Goal: Check status: Check status

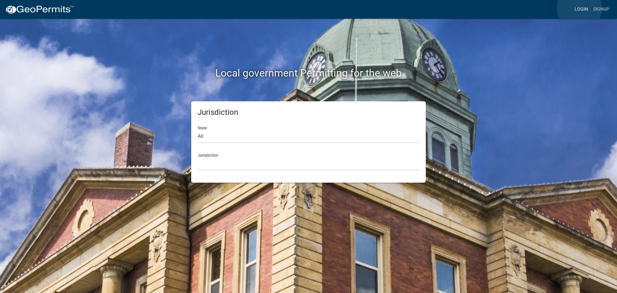
click at [579, 8] on link "Login" at bounding box center [581, 9] width 19 height 12
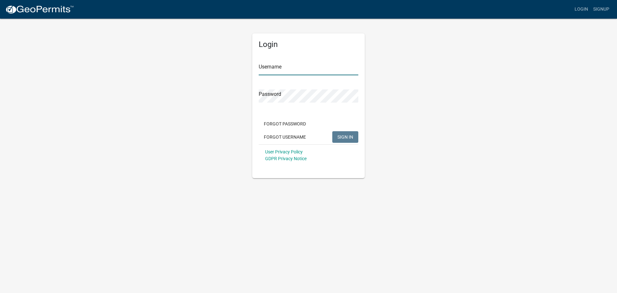
click at [289, 69] on input "Username" at bounding box center [309, 68] width 100 height 13
type input "bhamilton"
click at [339, 139] on span "SIGN IN" at bounding box center [345, 136] width 16 height 5
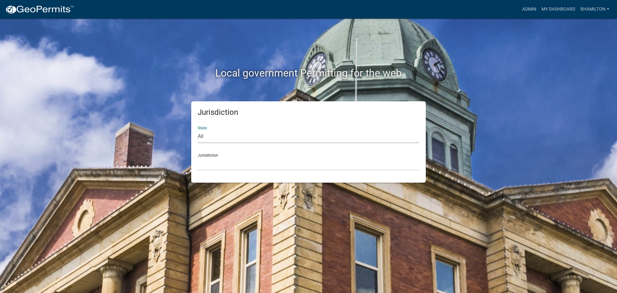
click at [200, 137] on select "All [US_STATE] [US_STATE] [US_STATE] [US_STATE] [US_STATE] [US_STATE] [US_STATE…" at bounding box center [309, 136] width 222 height 13
select select "[US_STATE]"
click at [198, 130] on select "All [US_STATE] [US_STATE] [US_STATE] [US_STATE] [US_STATE] [US_STATE] [US_STATE…" at bounding box center [309, 136] width 222 height 13
click at [205, 155] on div "Jurisdiction City of [GEOGRAPHIC_DATA], [US_STATE] City of [GEOGRAPHIC_DATA], […" at bounding box center [309, 159] width 222 height 22
click at [527, 9] on link "Admin" at bounding box center [528, 9] width 19 height 12
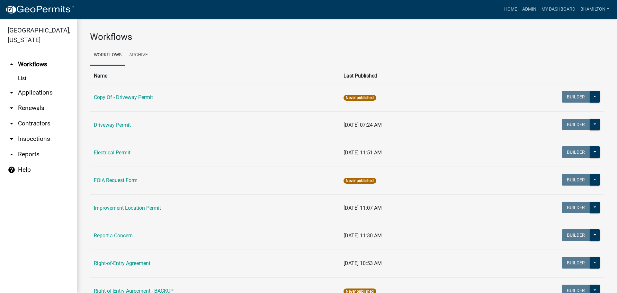
click at [38, 91] on link "arrow_drop_down Applications" at bounding box center [38, 92] width 77 height 15
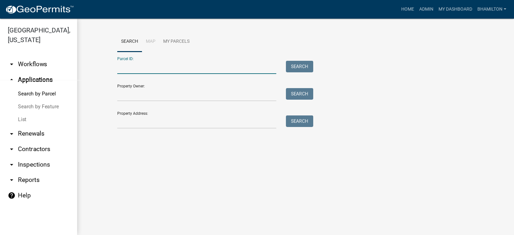
click at [148, 68] on input "Parcel ID:" at bounding box center [196, 67] width 159 height 13
paste input "55-06-16-400-003.000-015"
type input "55-06-16-400-003.000-015"
click at [301, 67] on button "Search" at bounding box center [299, 67] width 27 height 12
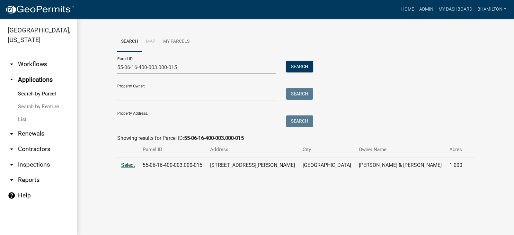
click at [131, 164] on span "Select" at bounding box center [128, 165] width 14 height 6
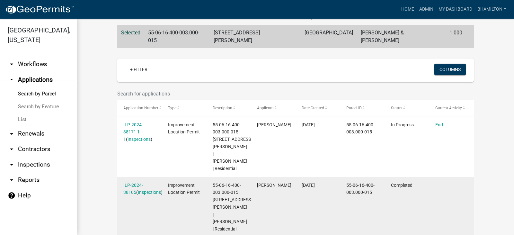
scroll to position [144, 0]
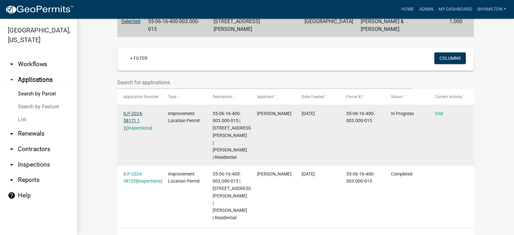
click at [141, 111] on link "ILP-2024-38171 1 1" at bounding box center [133, 121] width 20 height 20
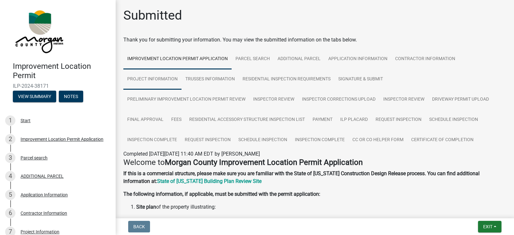
click at [157, 79] on link "Project Information" at bounding box center [152, 79] width 58 height 21
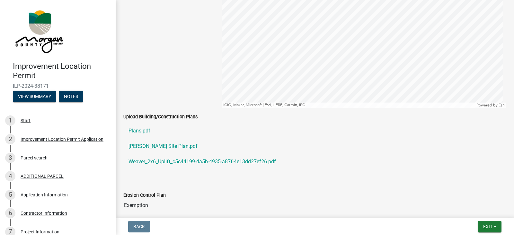
scroll to position [1124, 0]
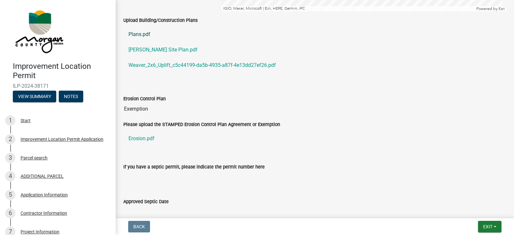
click at [136, 33] on link "Plans.pdf" at bounding box center [314, 34] width 383 height 15
click at [135, 34] on link "Plans.pdf" at bounding box center [314, 34] width 383 height 15
